Goal: Navigation & Orientation: Understand site structure

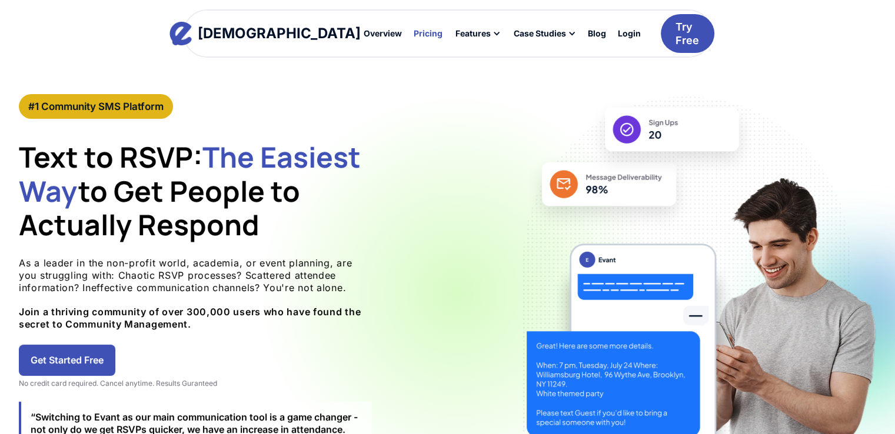
click at [414, 36] on div "Pricing" at bounding box center [428, 33] width 29 height 8
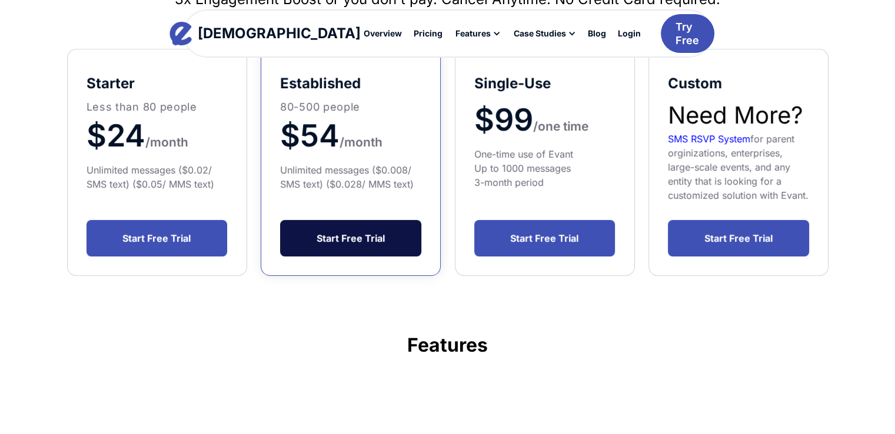
scroll to position [118, 0]
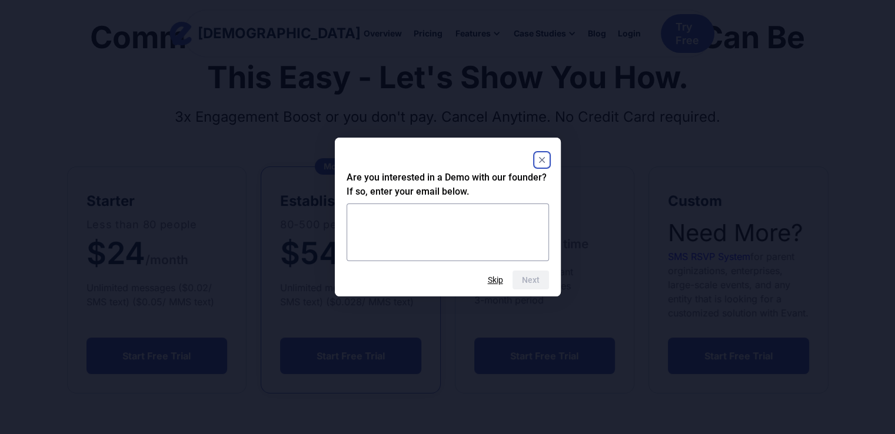
click at [543, 161] on icon "Close" at bounding box center [542, 160] width 6 height 6
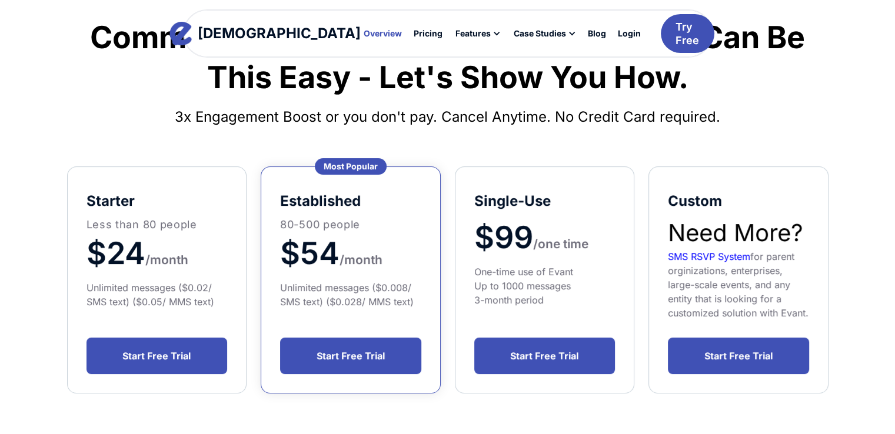
click at [358, 27] on div at bounding box center [383, 34] width 50 height 20
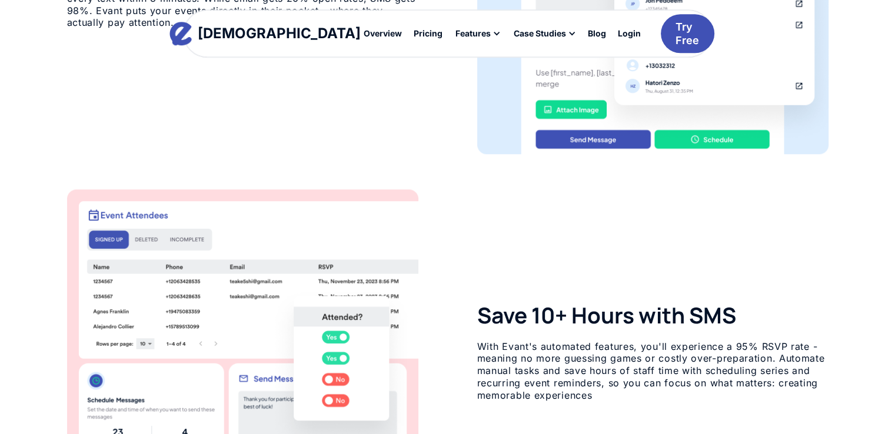
scroll to position [1177, 0]
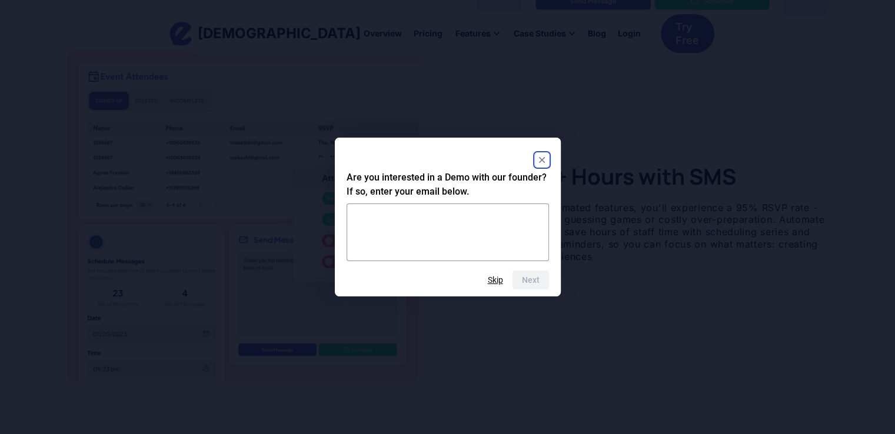
click at [537, 162] on rect "Close" at bounding box center [542, 160] width 14 height 14
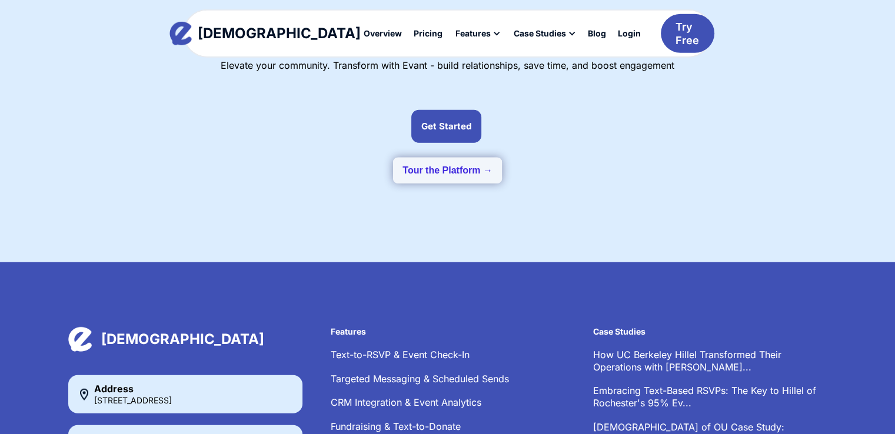
scroll to position [3179, 0]
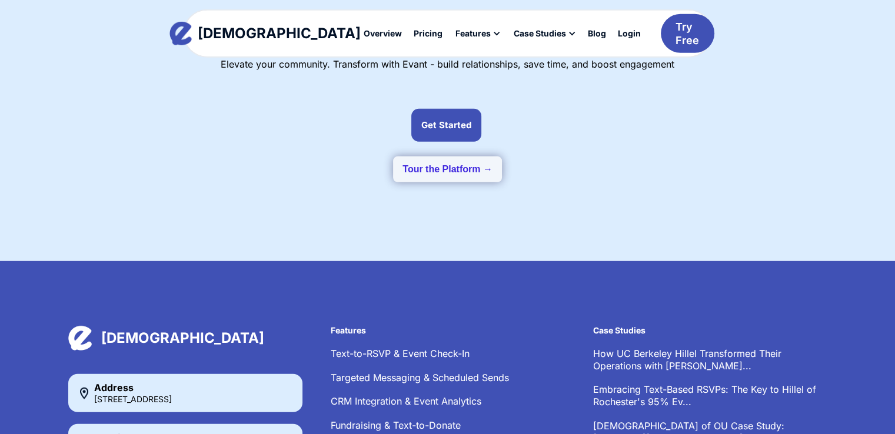
click at [419, 157] on button "Tour the Platform →" at bounding box center [447, 170] width 109 height 26
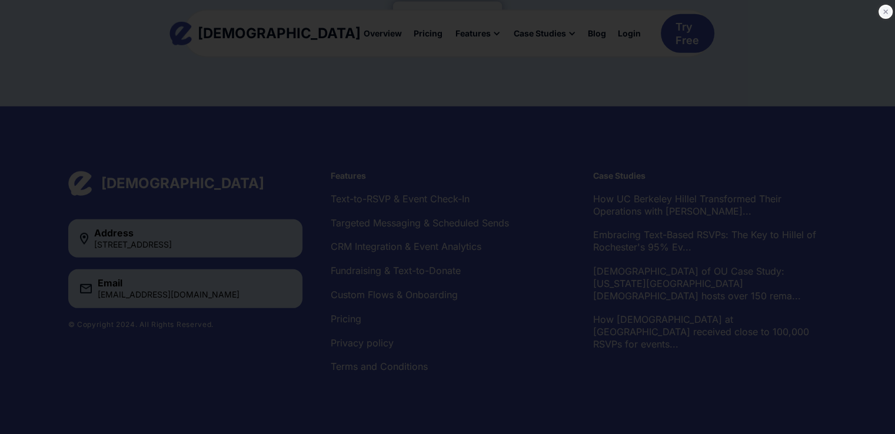
scroll to position [3098, 0]
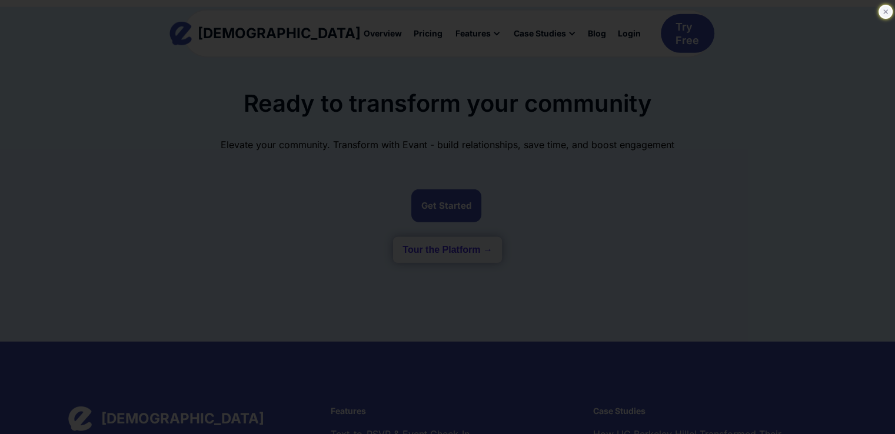
click at [888, 11] on icon at bounding box center [886, 12] width 12 height 12
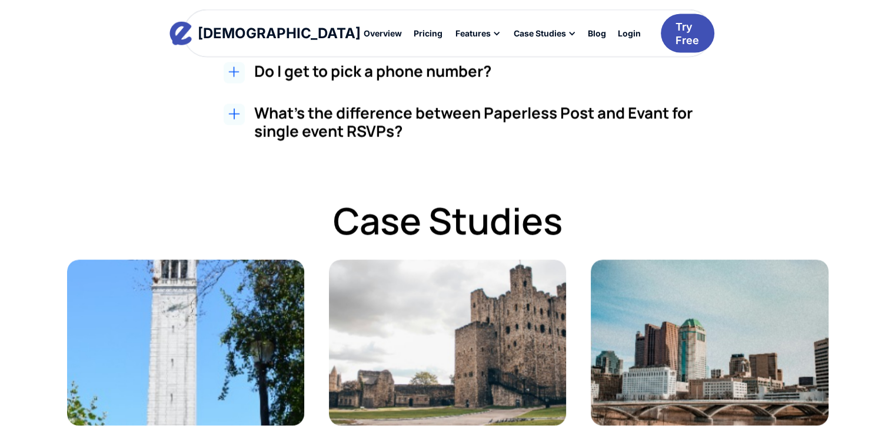
scroll to position [2510, 0]
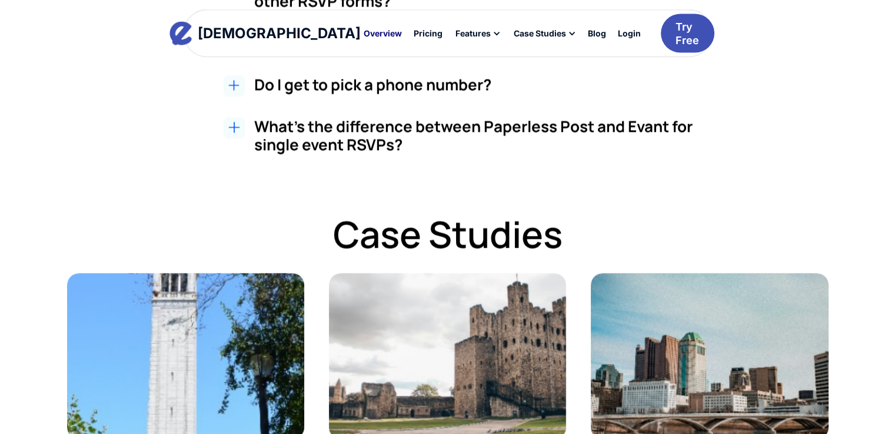
click at [364, 36] on div "Overview" at bounding box center [383, 33] width 38 height 8
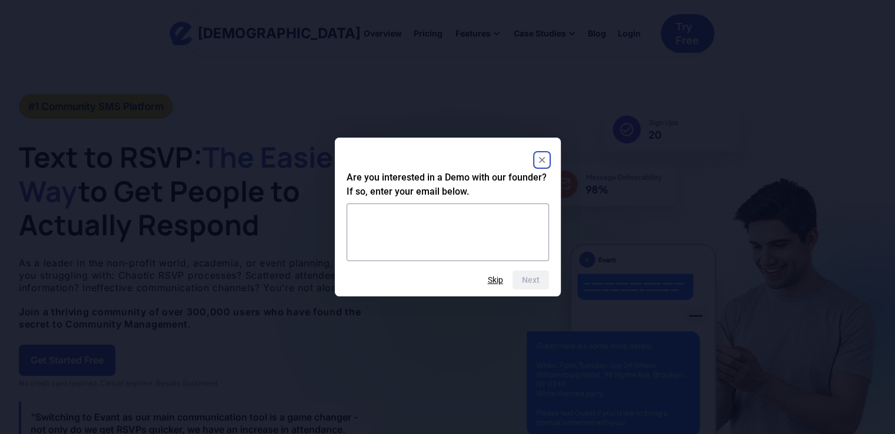
click at [539, 161] on rect "Close" at bounding box center [542, 160] width 14 height 14
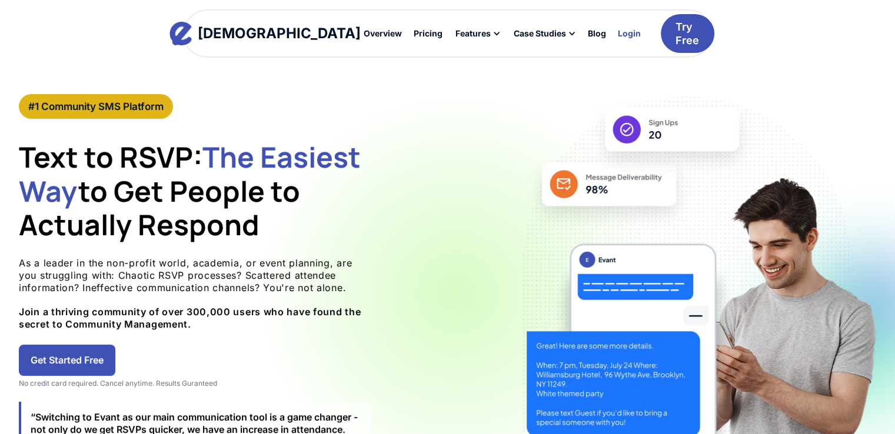
click at [618, 36] on div "Login" at bounding box center [629, 33] width 23 height 8
